Goal: Transaction & Acquisition: Purchase product/service

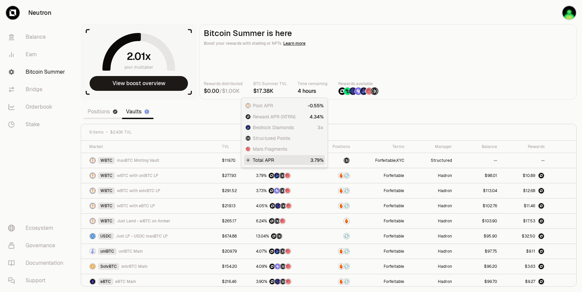
scroll to position [3, 0]
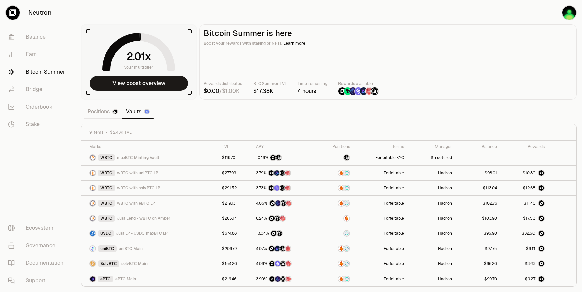
click at [443, 25] on main "Bitcoin Summer is here Boost your rewards with staking or NFTs. Learn more Rewa…" at bounding box center [387, 61] width 377 height 75
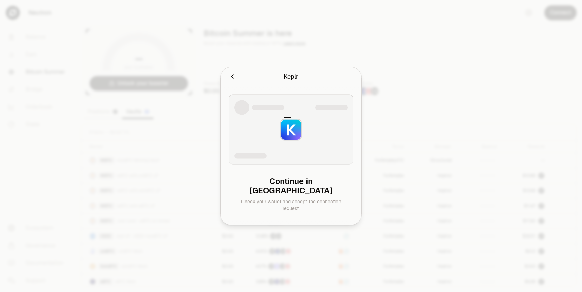
click at [341, 43] on div at bounding box center [291, 146] width 582 height 292
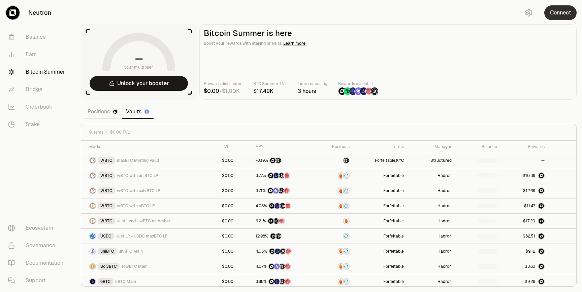
click at [569, 11] on button "Connect" at bounding box center [560, 12] width 32 height 15
click at [107, 111] on link "Positions" at bounding box center [103, 111] width 38 height 13
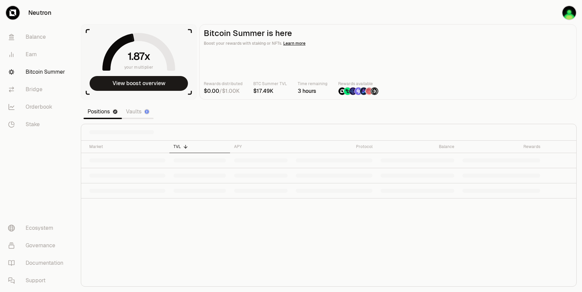
click at [138, 112] on link "Vaults" at bounding box center [138, 111] width 32 height 13
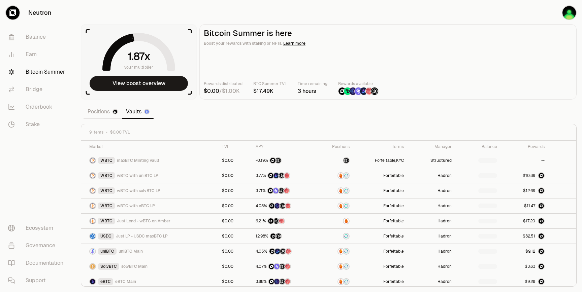
click at [415, 35] on h2 "Bitcoin Summer is here" at bounding box center [388, 33] width 369 height 9
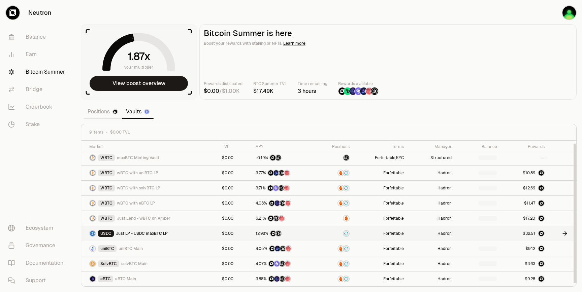
click at [184, 234] on div "USDC Just LP - USDC maxBTC LP" at bounding box center [151, 233] width 125 height 7
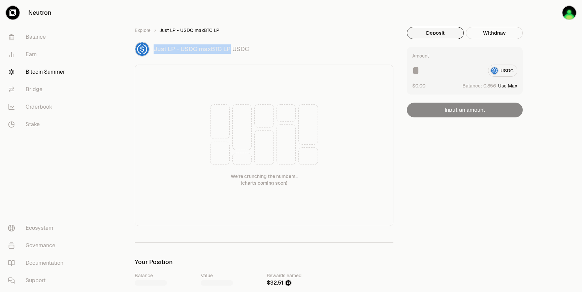
drag, startPoint x: 229, startPoint y: 50, endPoint x: 154, endPoint y: 50, distance: 75.5
click at [154, 50] on span "Just LP - USDC maxBTC LP" at bounding box center [192, 49] width 77 height 8
copy span "Just LP - USDC maxBTC LP"
click at [318, 46] on div "Just LP - USDC maxBTC LP USDC" at bounding box center [274, 48] width 240 height 9
click at [482, 34] on button "Withdraw" at bounding box center [494, 33] width 57 height 12
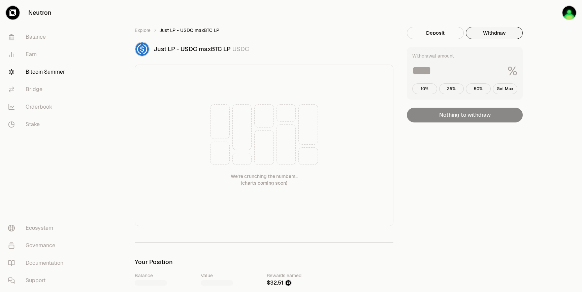
click at [444, 66] on input at bounding box center [457, 71] width 90 height 12
type input "*"
click at [568, 13] on img "button" at bounding box center [569, 12] width 13 height 13
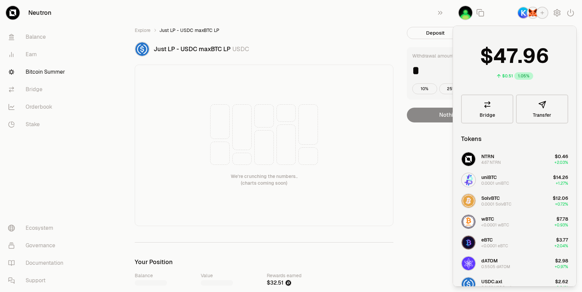
click at [392, 192] on div "We're crunching the numbers.. (charts coming soon)" at bounding box center [264, 146] width 259 height 162
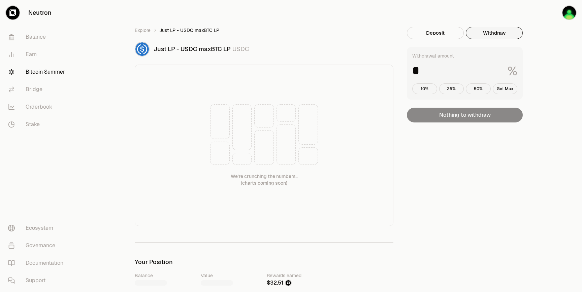
click at [460, 115] on div "Withdrawal amount * % 10% 25% 50% Get Max Nothing to withdraw" at bounding box center [465, 84] width 116 height 75
click at [445, 32] on button "Deposit" at bounding box center [435, 33] width 57 height 12
click at [488, 34] on button "Withdraw" at bounding box center [494, 33] width 57 height 12
click at [499, 91] on button "Get Max" at bounding box center [505, 89] width 25 height 11
type input "***"
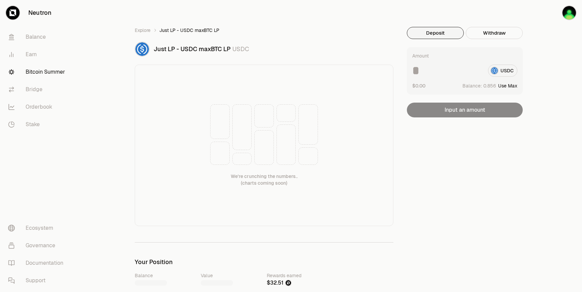
click at [446, 33] on button "Deposit" at bounding box center [435, 33] width 57 height 12
click at [570, 18] on img "button" at bounding box center [569, 12] width 13 height 13
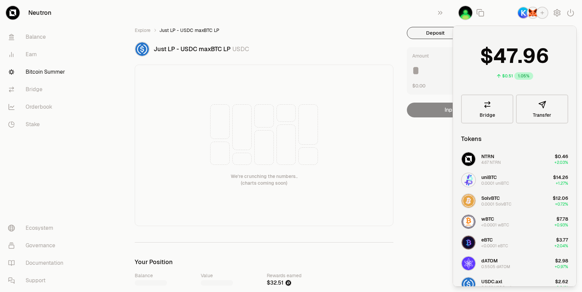
click at [526, 17] on img "button" at bounding box center [523, 12] width 11 height 11
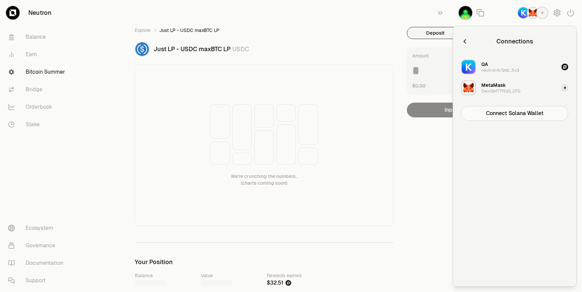
click at [504, 87] on div "MetaMask" at bounding box center [493, 85] width 25 height 7
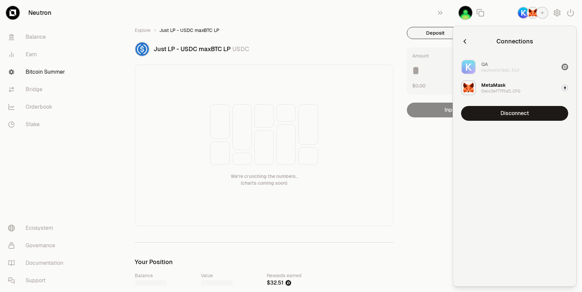
click at [498, 125] on div "Connections QA neutron1k7pdz...5x3 MetaMask 0xccDef77f5d3...CF0 Disconnect" at bounding box center [514, 156] width 107 height 245
click at [498, 117] on button "Disconnect" at bounding box center [514, 113] width 107 height 15
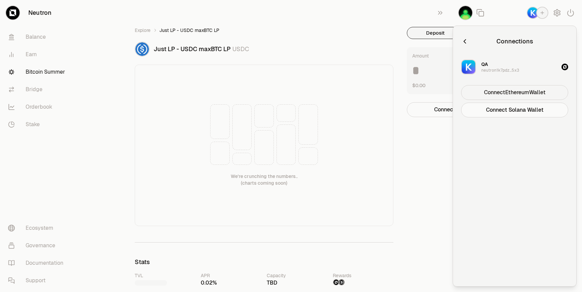
click at [511, 88] on button "Connect Ethereum Wallet" at bounding box center [514, 92] width 107 height 15
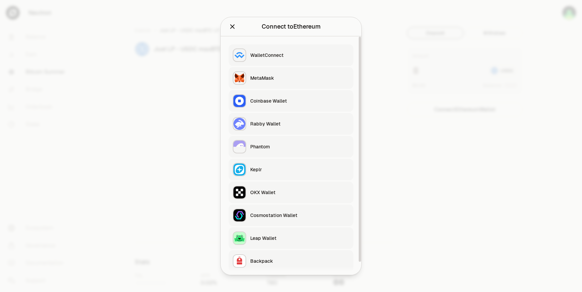
click at [277, 75] on div "MetaMask" at bounding box center [299, 78] width 99 height 7
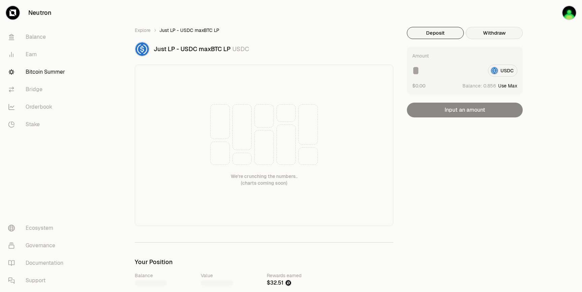
click at [499, 36] on button "Withdraw" at bounding box center [494, 33] width 57 height 12
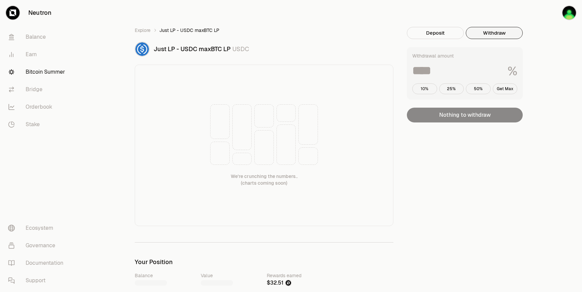
click at [424, 90] on button "10%" at bounding box center [424, 89] width 25 height 11
type input "**"
click at [449, 71] on input "**" at bounding box center [457, 71] width 90 height 12
click at [151, 29] on ol "Explore Just LP - USDC maxBTC LP" at bounding box center [264, 30] width 259 height 7
click at [146, 29] on link "Explore" at bounding box center [143, 30] width 16 height 7
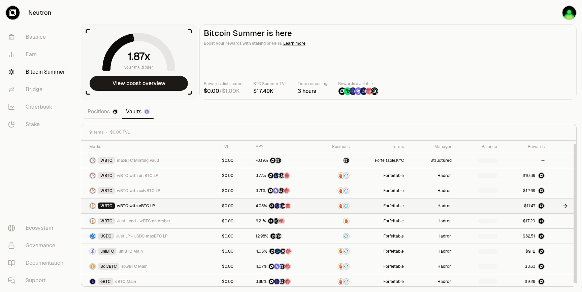
scroll to position [3, 0]
click at [465, 86] on div "Rewards distributed / BTC Summer TVL Time remaining 3 hours Rewards available" at bounding box center [388, 88] width 369 height 15
click at [106, 112] on link "Positions" at bounding box center [103, 111] width 38 height 13
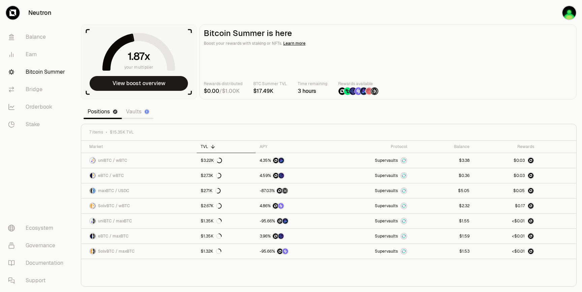
click at [140, 110] on link "Vaults" at bounding box center [138, 111] width 32 height 13
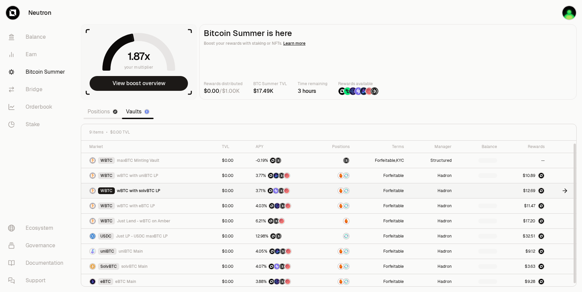
scroll to position [3, 0]
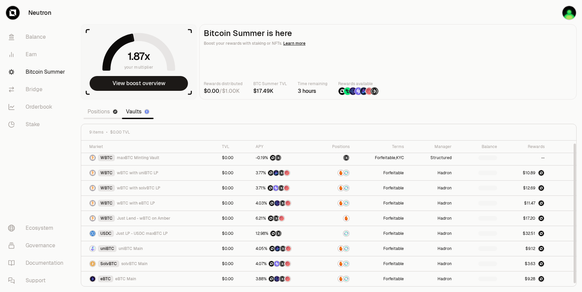
click at [380, 120] on section "your multiplier View boost overview Bitcoin Summer is here Boost your rewards w…" at bounding box center [328, 146] width 507 height 292
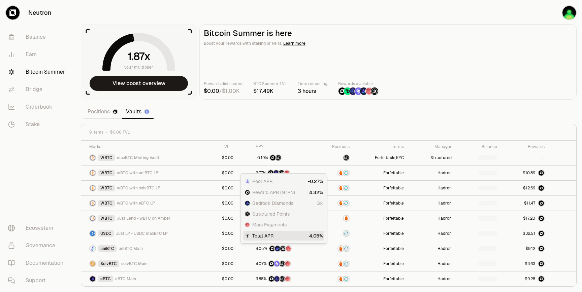
click at [194, 113] on section "your multiplier View boost overview Bitcoin Summer is here Boost your rewards w…" at bounding box center [328, 146] width 507 height 292
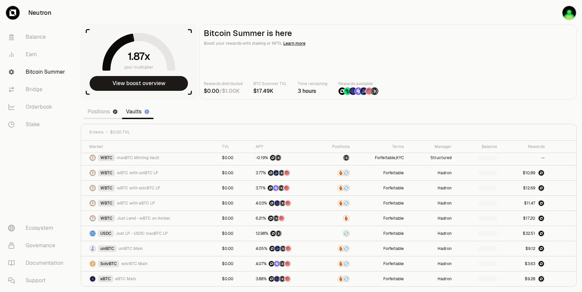
drag, startPoint x: 159, startPoint y: 69, endPoint x: 153, endPoint y: 68, distance: 6.1
click at [153, 68] on icon at bounding box center [138, 52] width 73 height 38
click at [174, 104] on section "your multiplier View boost overview Bitcoin Summer is here Boost your rewards w…" at bounding box center [328, 146] width 507 height 292
click at [177, 110] on section "your multiplier View boost overview Bitcoin Summer is here Boost your rewards w…" at bounding box center [328, 146] width 507 height 292
